Goal: Information Seeking & Learning: Learn about a topic

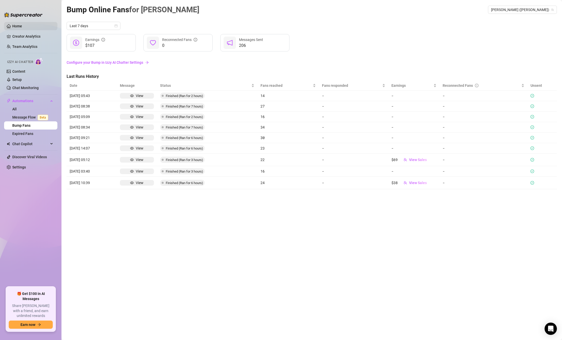
click at [22, 28] on link "Home" at bounding box center [17, 26] width 10 height 4
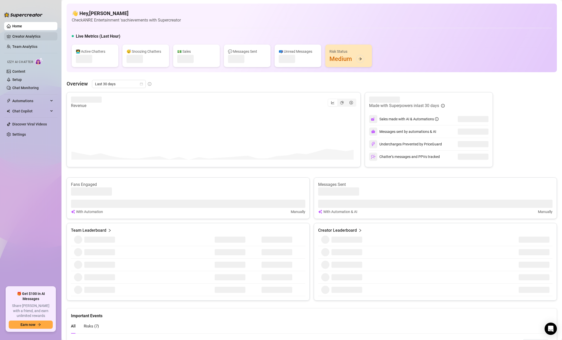
click at [38, 37] on link "Creator Analytics" at bounding box center [32, 36] width 41 height 8
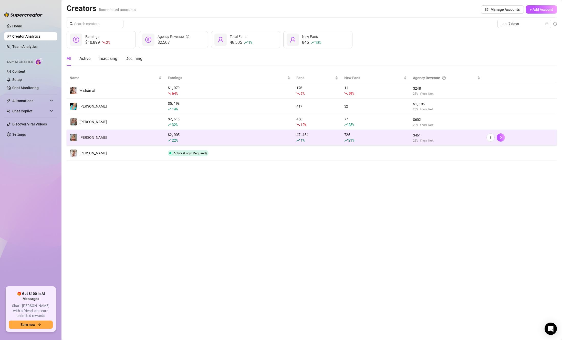
click at [110, 133] on td "[PERSON_NAME]" at bounding box center [116, 138] width 98 height 16
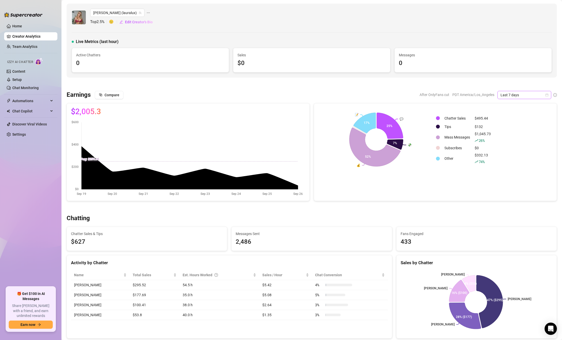
click at [524, 95] on span "Last 7 days" at bounding box center [525, 95] width 48 height 8
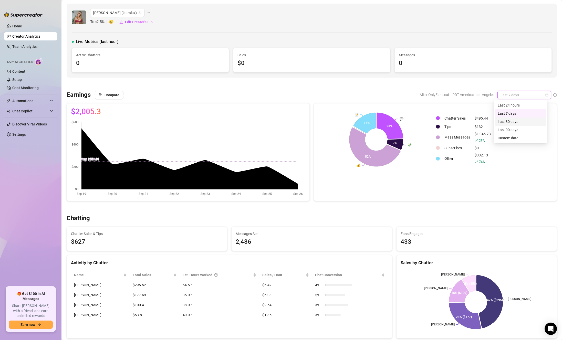
click at [520, 121] on div "Last 30 days" at bounding box center [521, 122] width 46 height 6
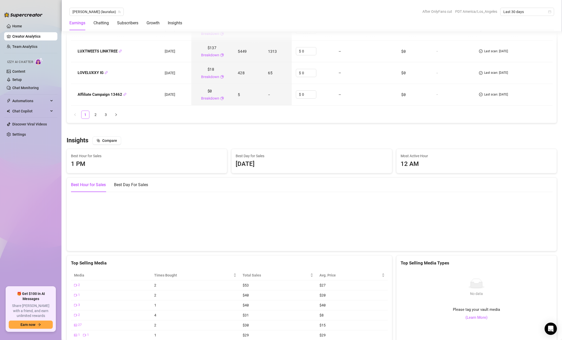
scroll to position [794, 0]
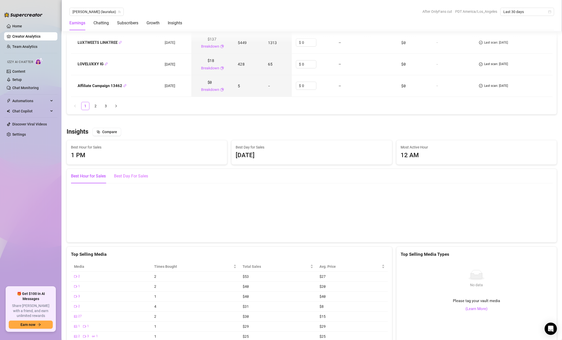
click at [124, 180] on div "Best Day For Sales" at bounding box center [131, 176] width 34 height 14
